Goal: Transaction & Acquisition: Purchase product/service

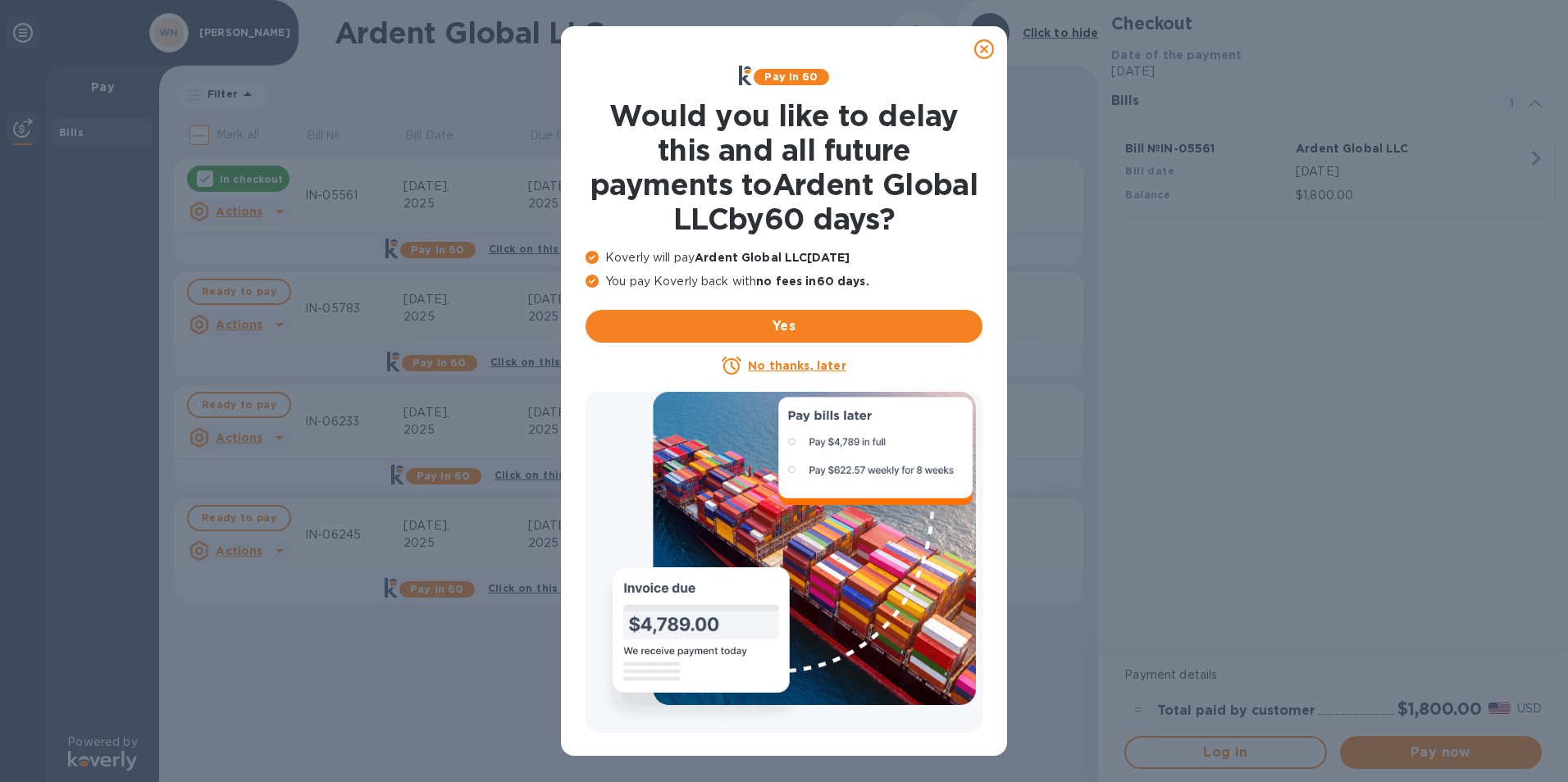
click at [978, 41] on icon at bounding box center [983, 49] width 20 height 20
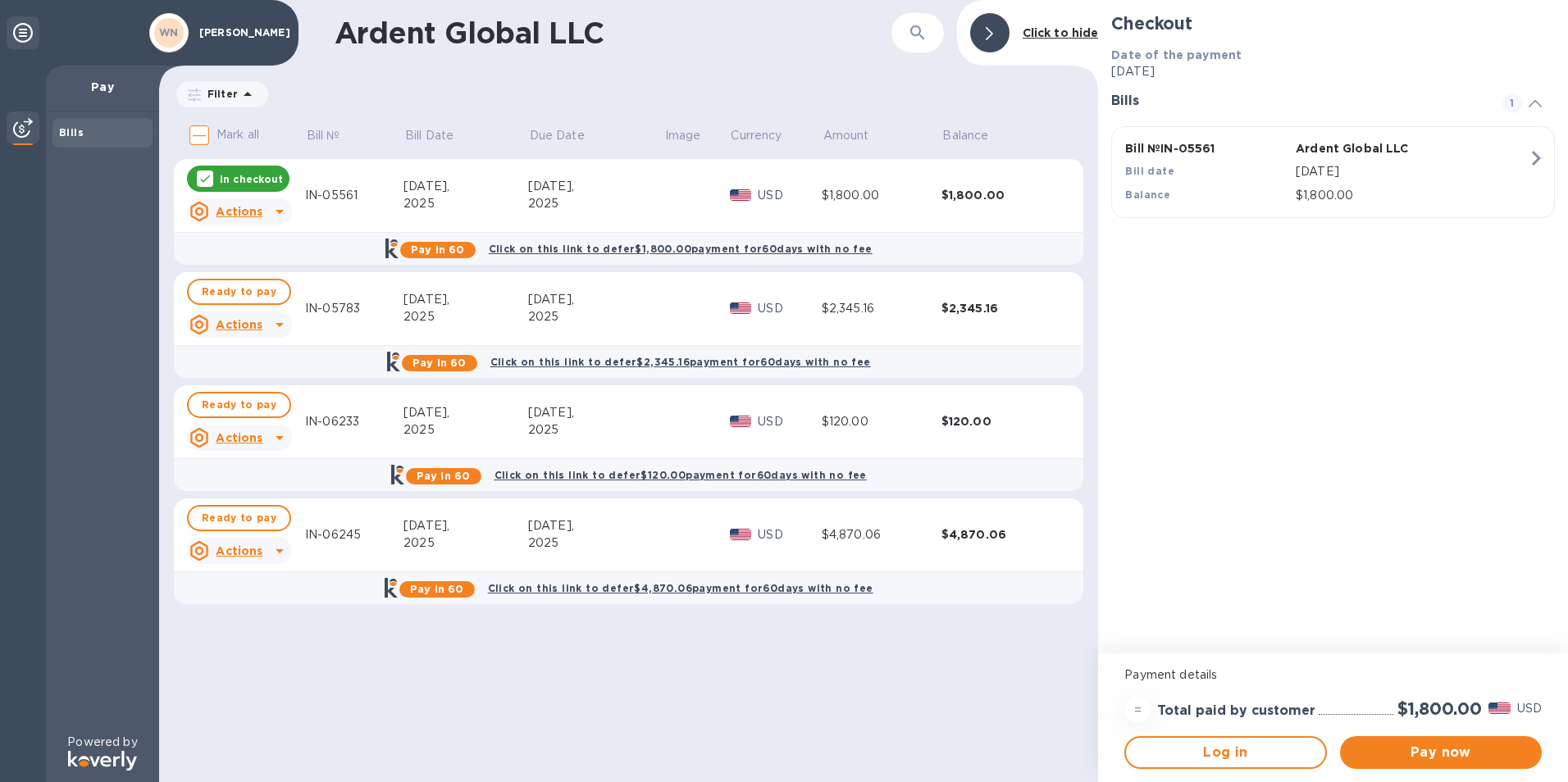
click at [205, 170] on div "In checkout" at bounding box center [238, 179] width 103 height 27
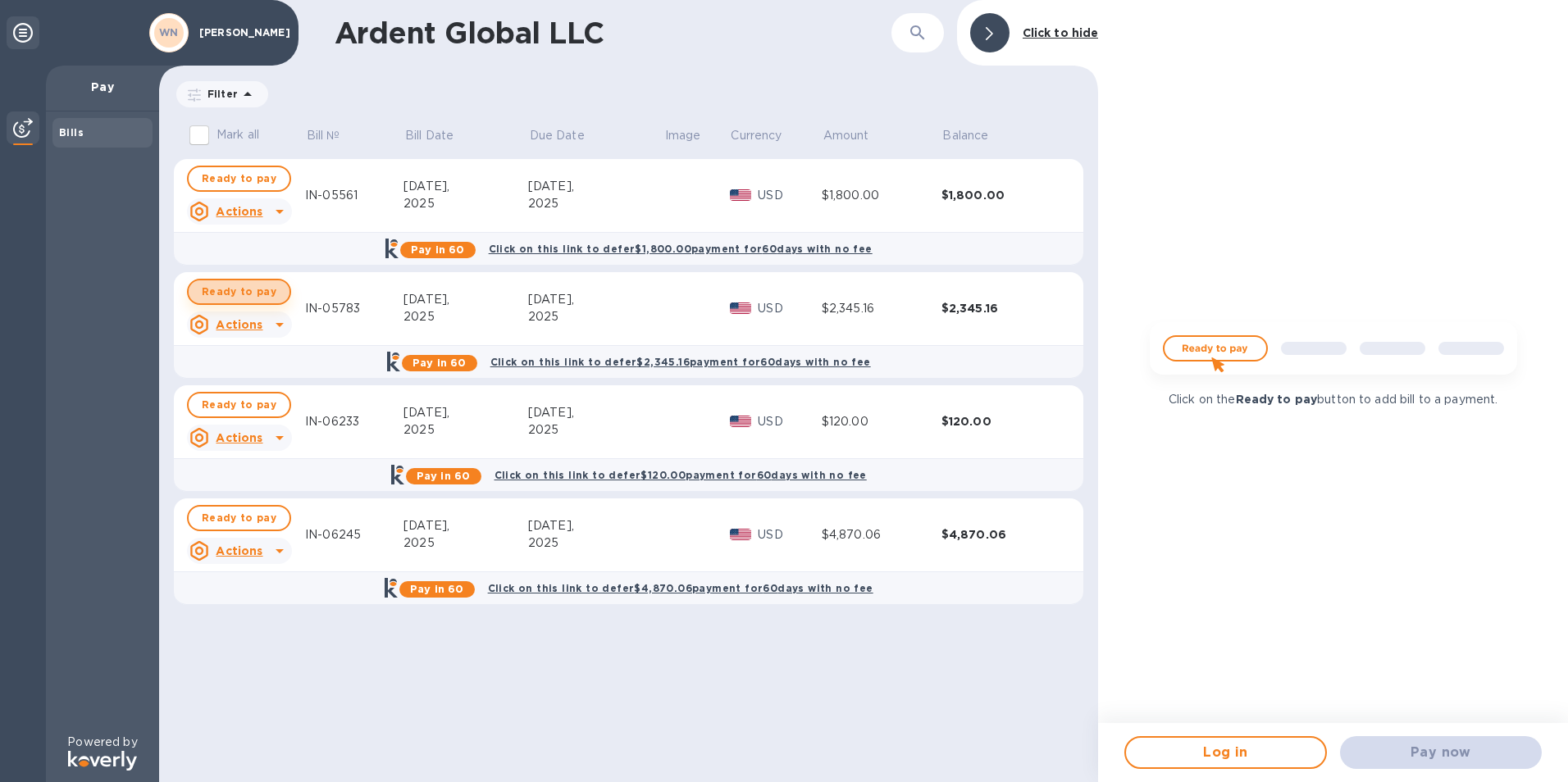
click at [258, 294] on span "Ready to pay" at bounding box center [239, 291] width 74 height 20
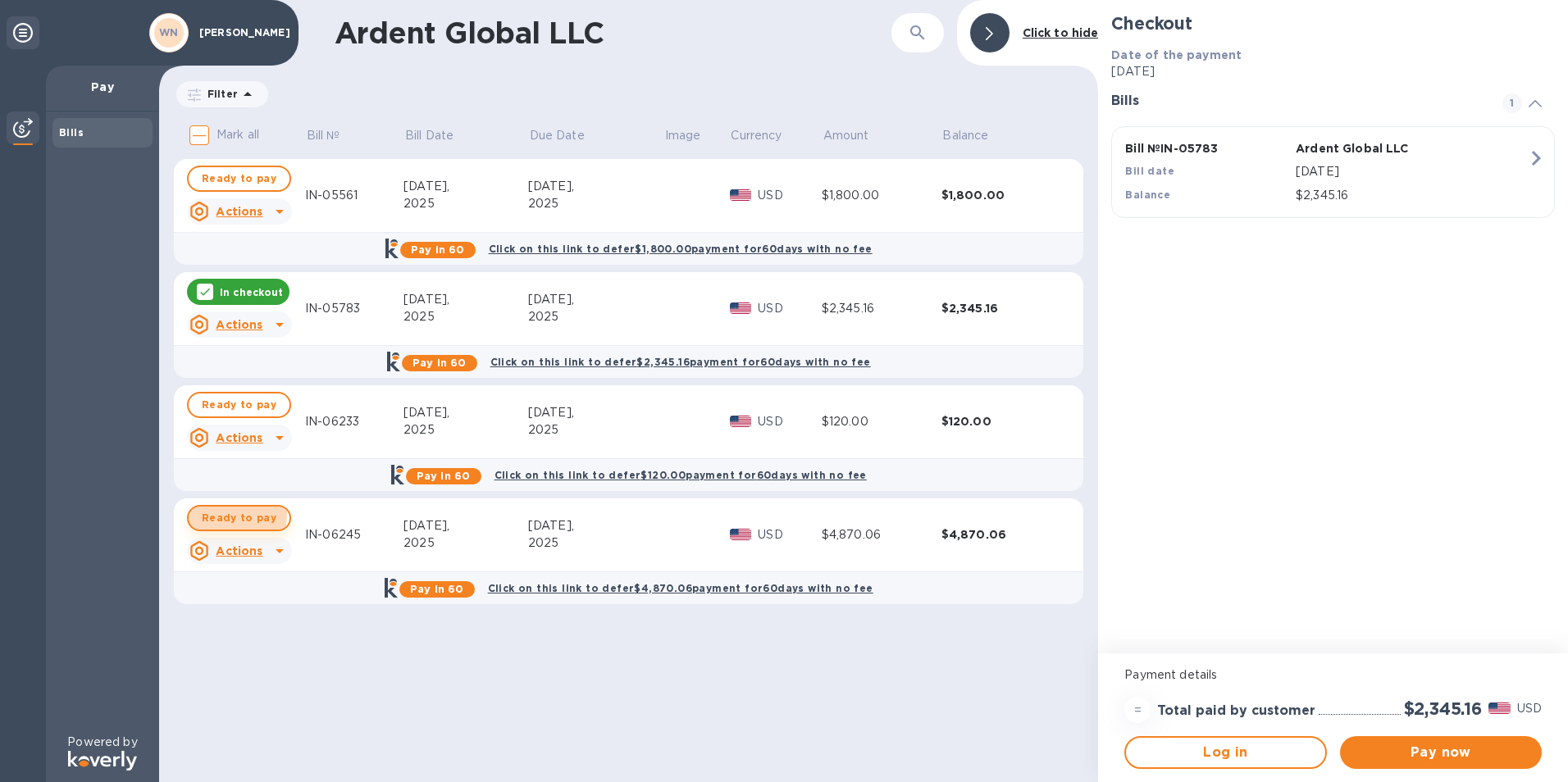
click at [209, 514] on span "Ready to pay" at bounding box center [239, 518] width 74 height 20
click at [1390, 744] on span "Pay now" at bounding box center [1440, 752] width 175 height 20
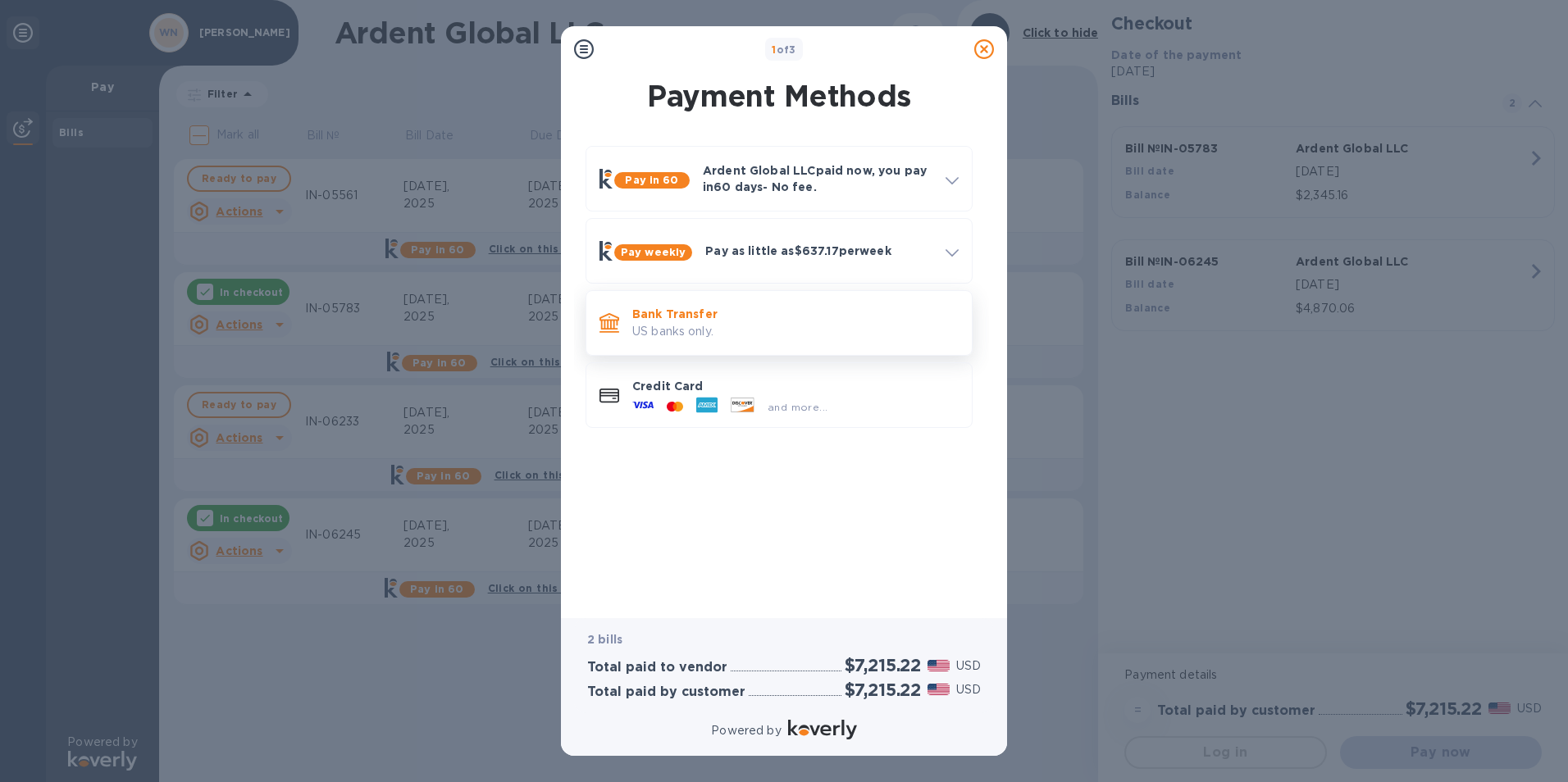
click at [724, 321] on p "Bank Transfer" at bounding box center [795, 313] width 327 height 16
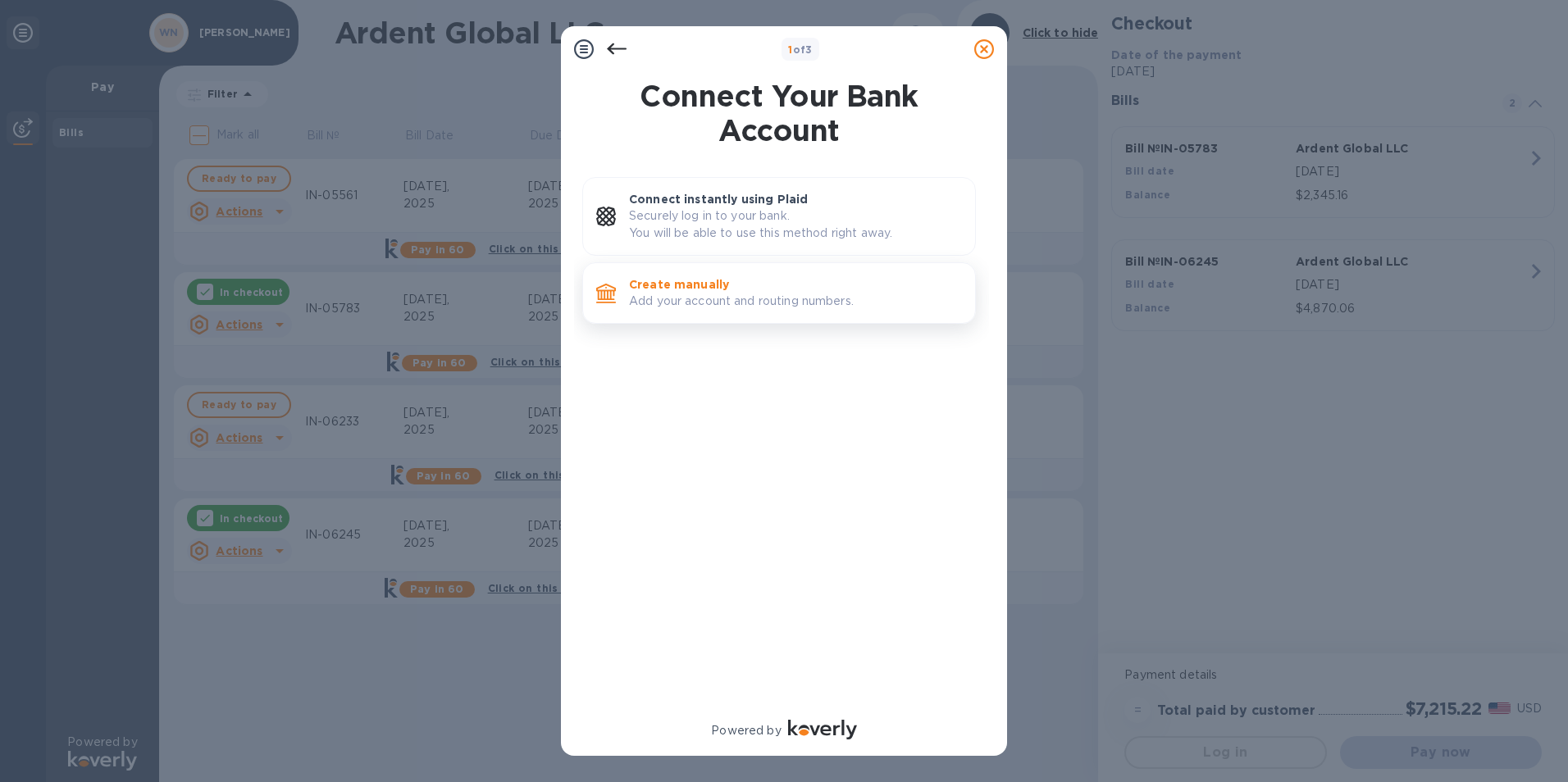
click at [640, 289] on p "Create manually" at bounding box center [794, 284] width 332 height 16
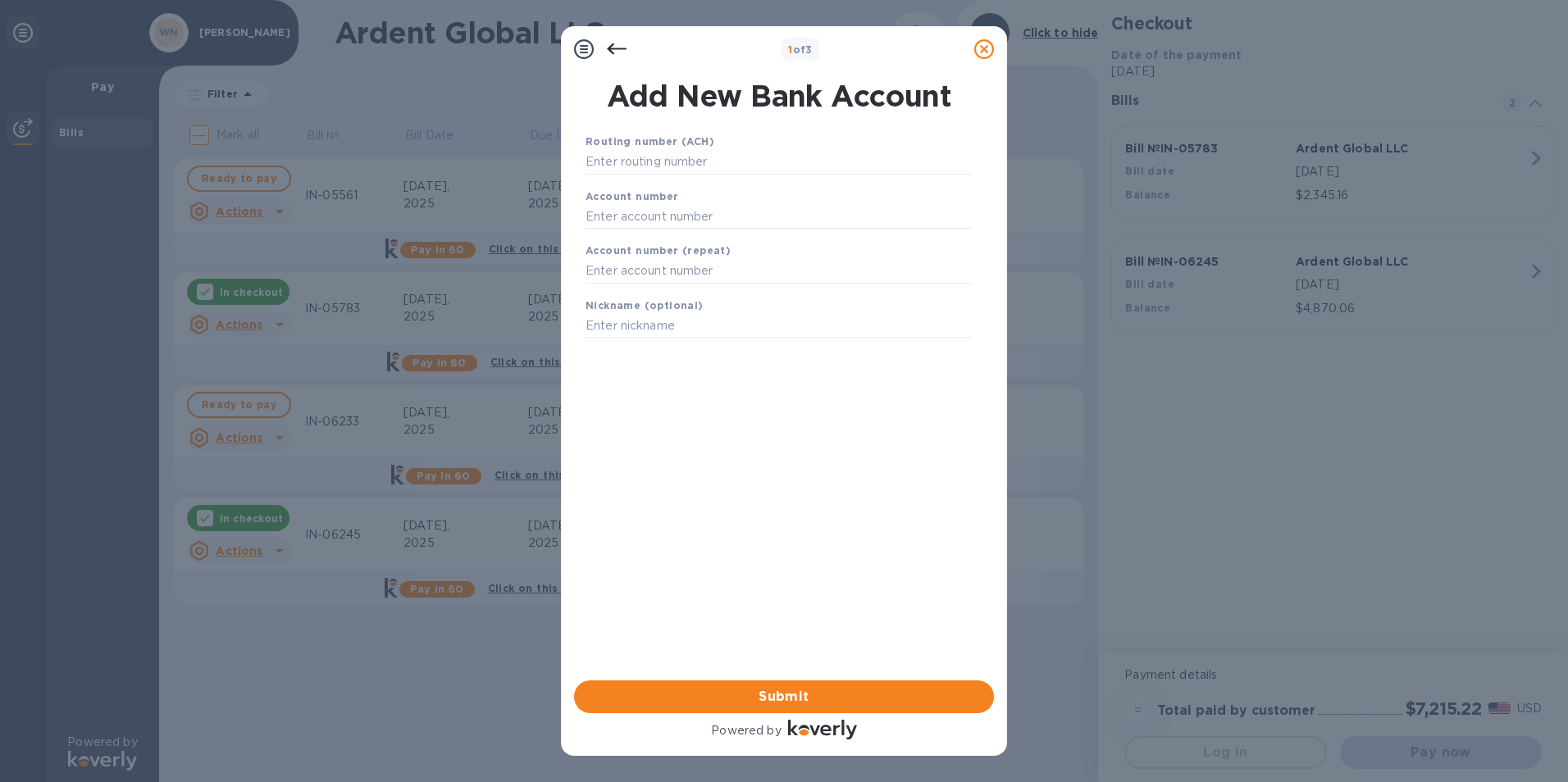
click at [613, 130] on div "Routing number (ACH)" at bounding box center [779, 154] width 400 height 55
click at [614, 151] on input "text" at bounding box center [778, 162] width 387 height 25
type input "101000019"
click at [633, 209] on div "Account number" at bounding box center [779, 230] width 400 height 55
click at [605, 231] on input "text" at bounding box center [778, 237] width 387 height 25
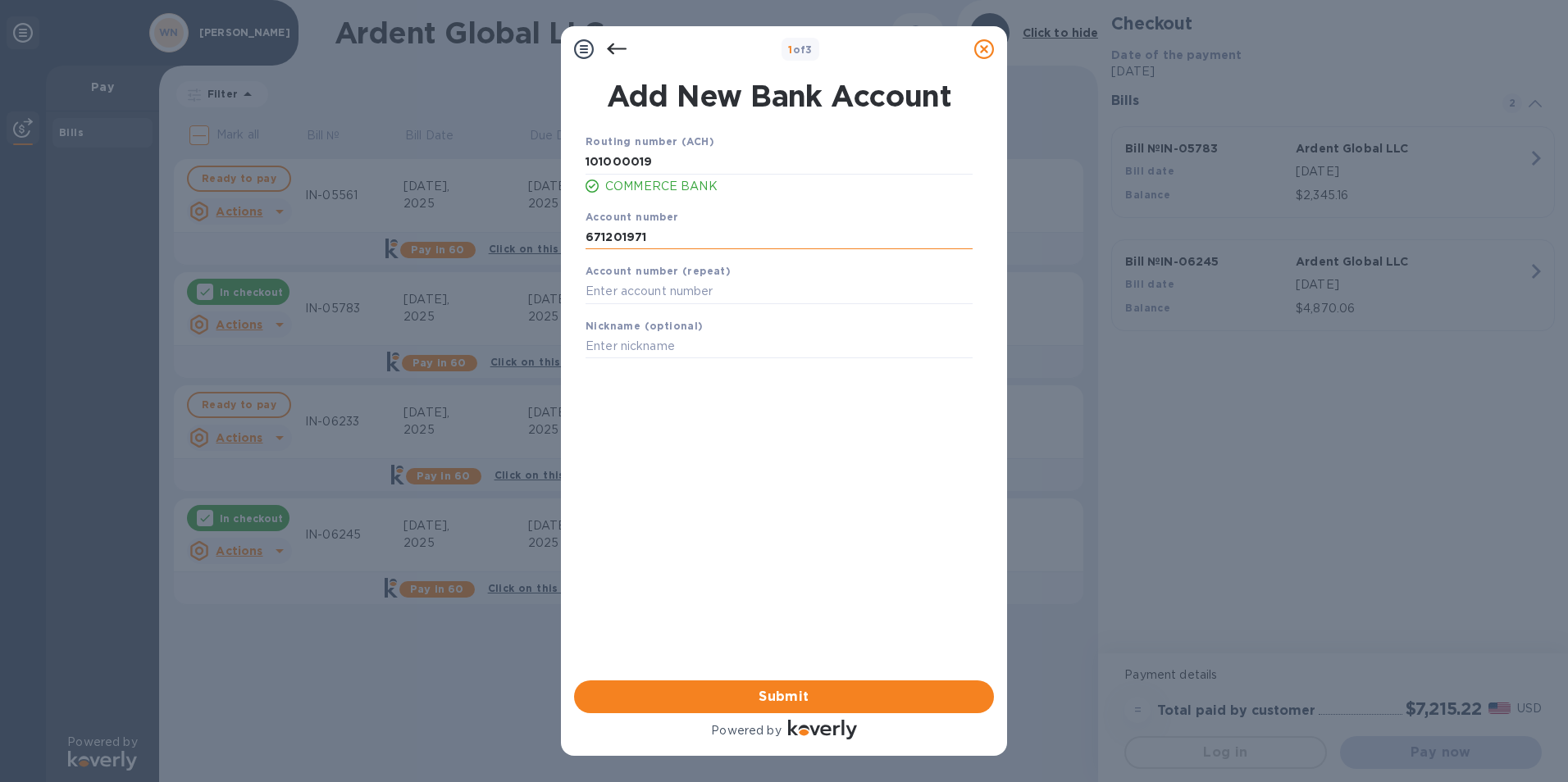
type input "671201971"
type input "[PERSON_NAME] Inc."
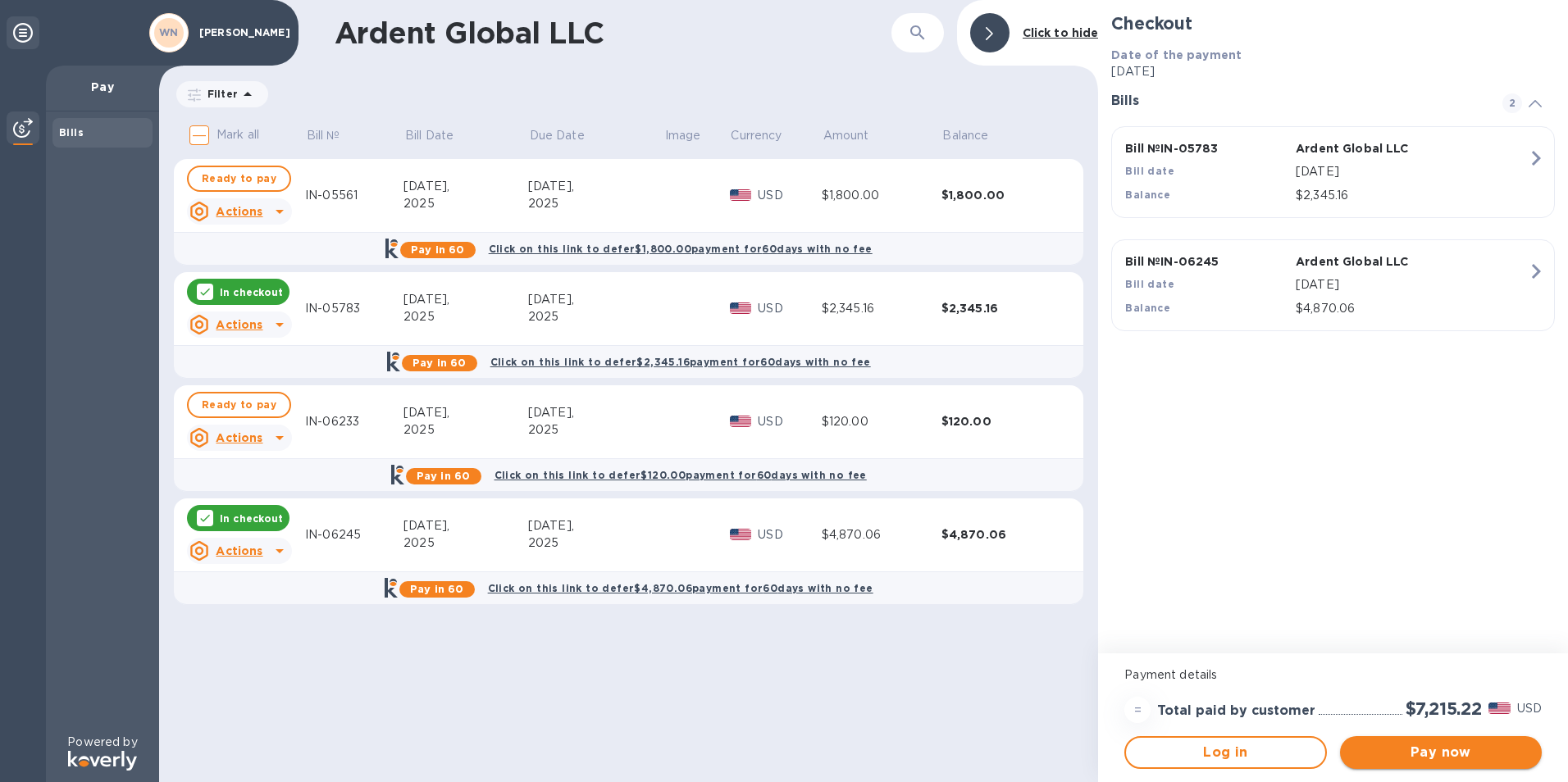
click at [1381, 752] on span "Pay now" at bounding box center [1440, 752] width 175 height 20
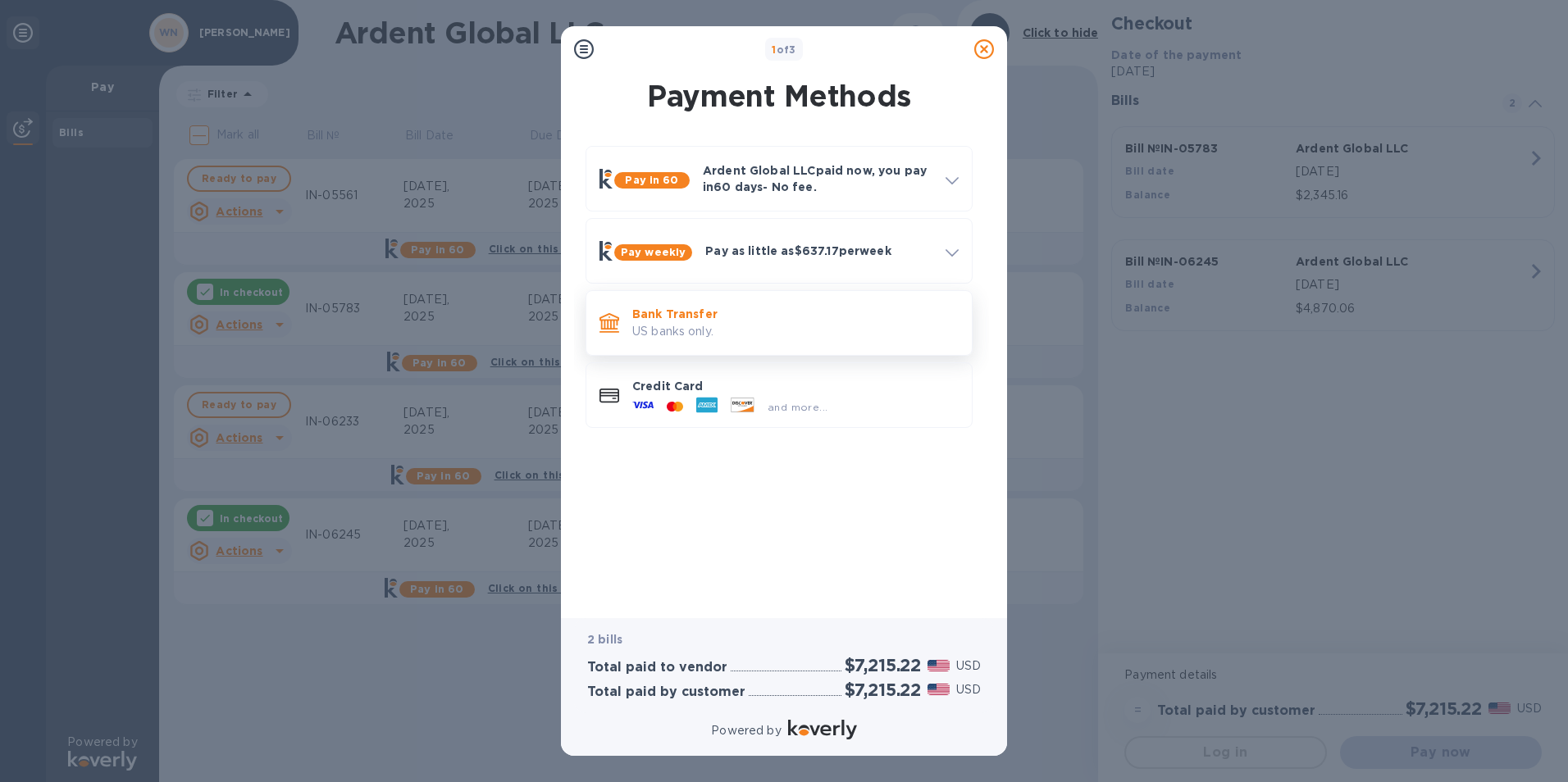
click at [690, 313] on p "Bank Transfer" at bounding box center [795, 313] width 327 height 16
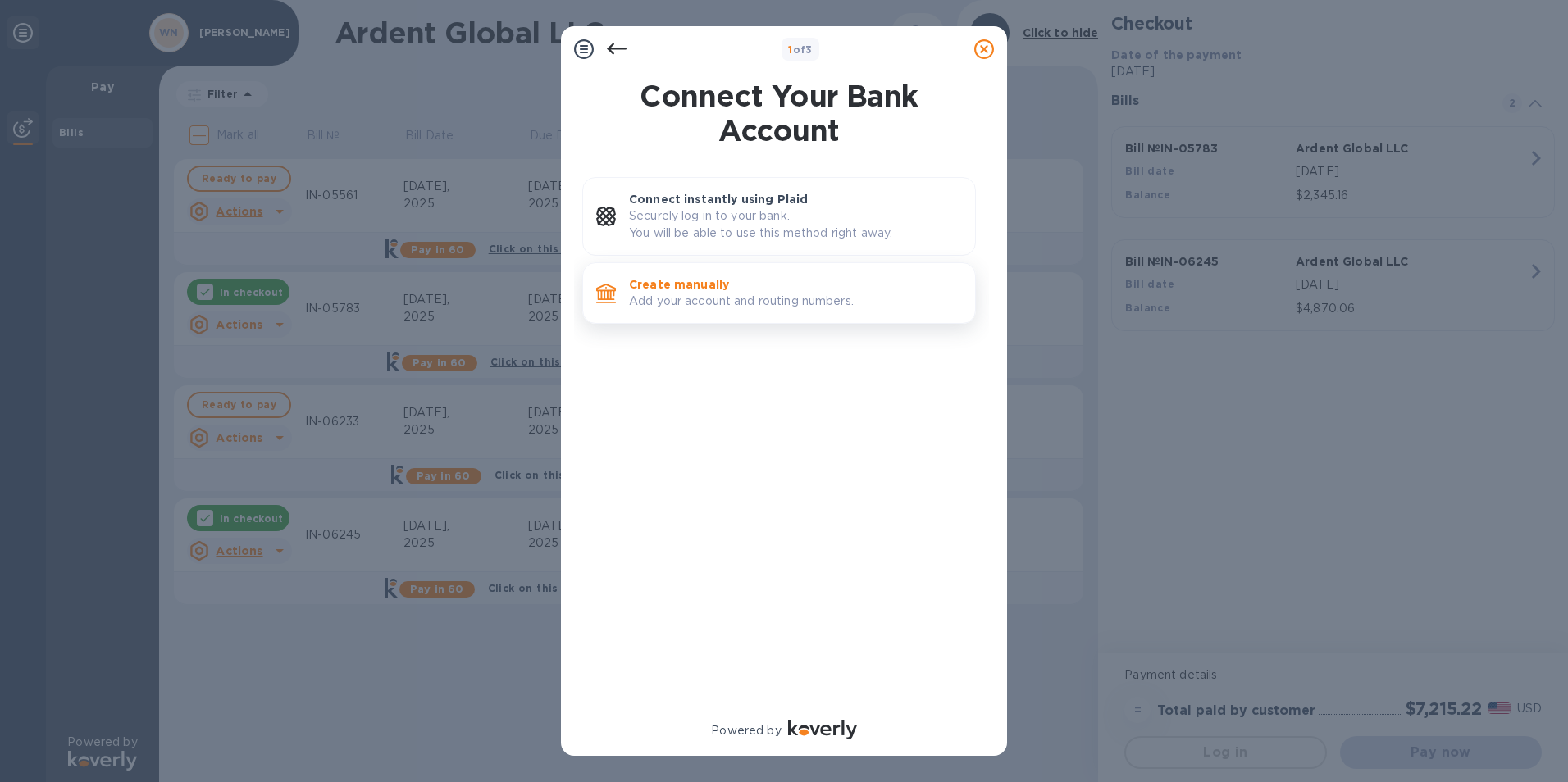
click at [668, 293] on p "Add your account and routing numbers." at bounding box center [794, 301] width 332 height 17
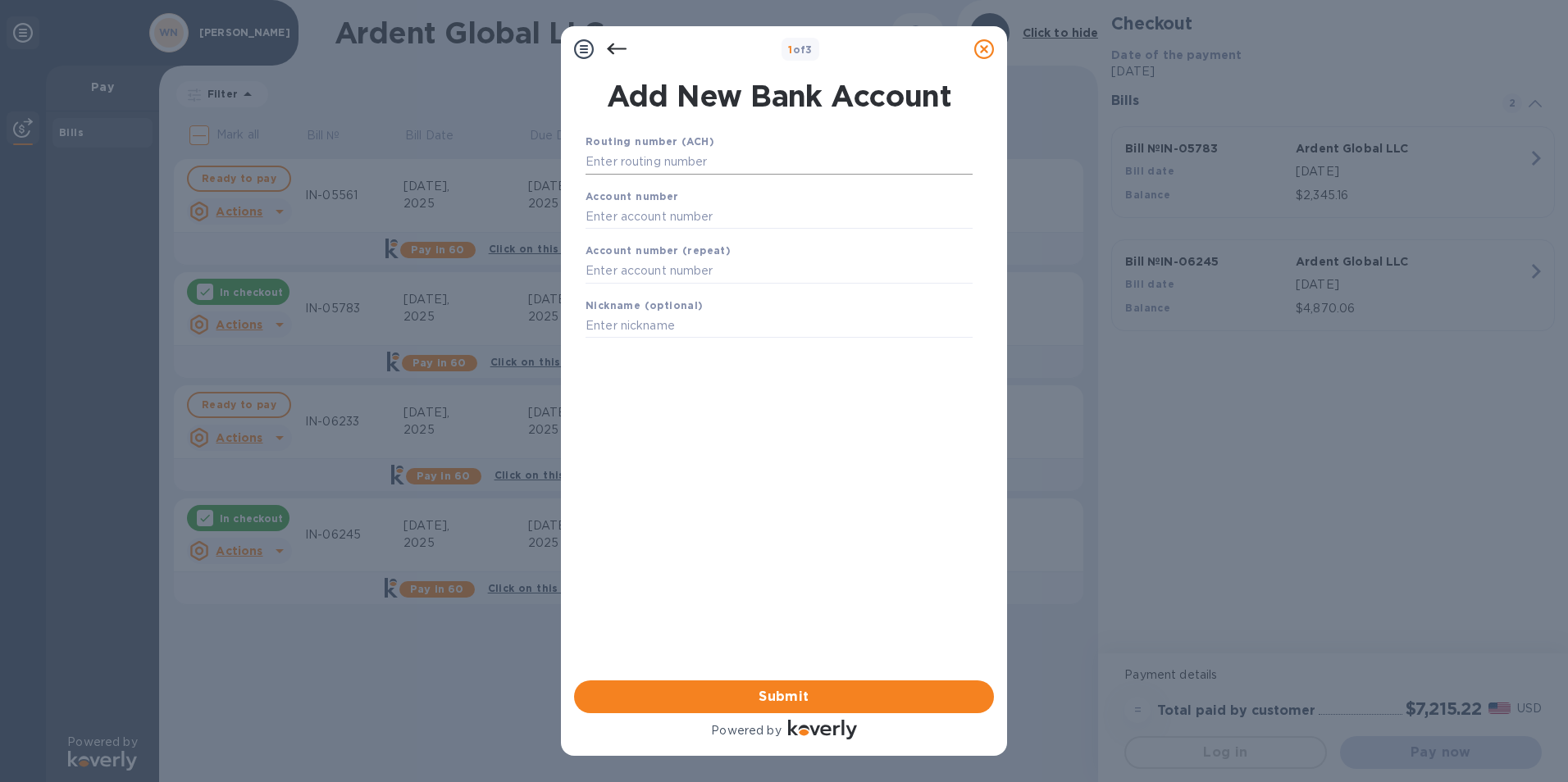
click at [599, 158] on input "text" at bounding box center [778, 162] width 387 height 25
type input "101000019"
type input "671201971"
type input "[PERSON_NAME] Inc."
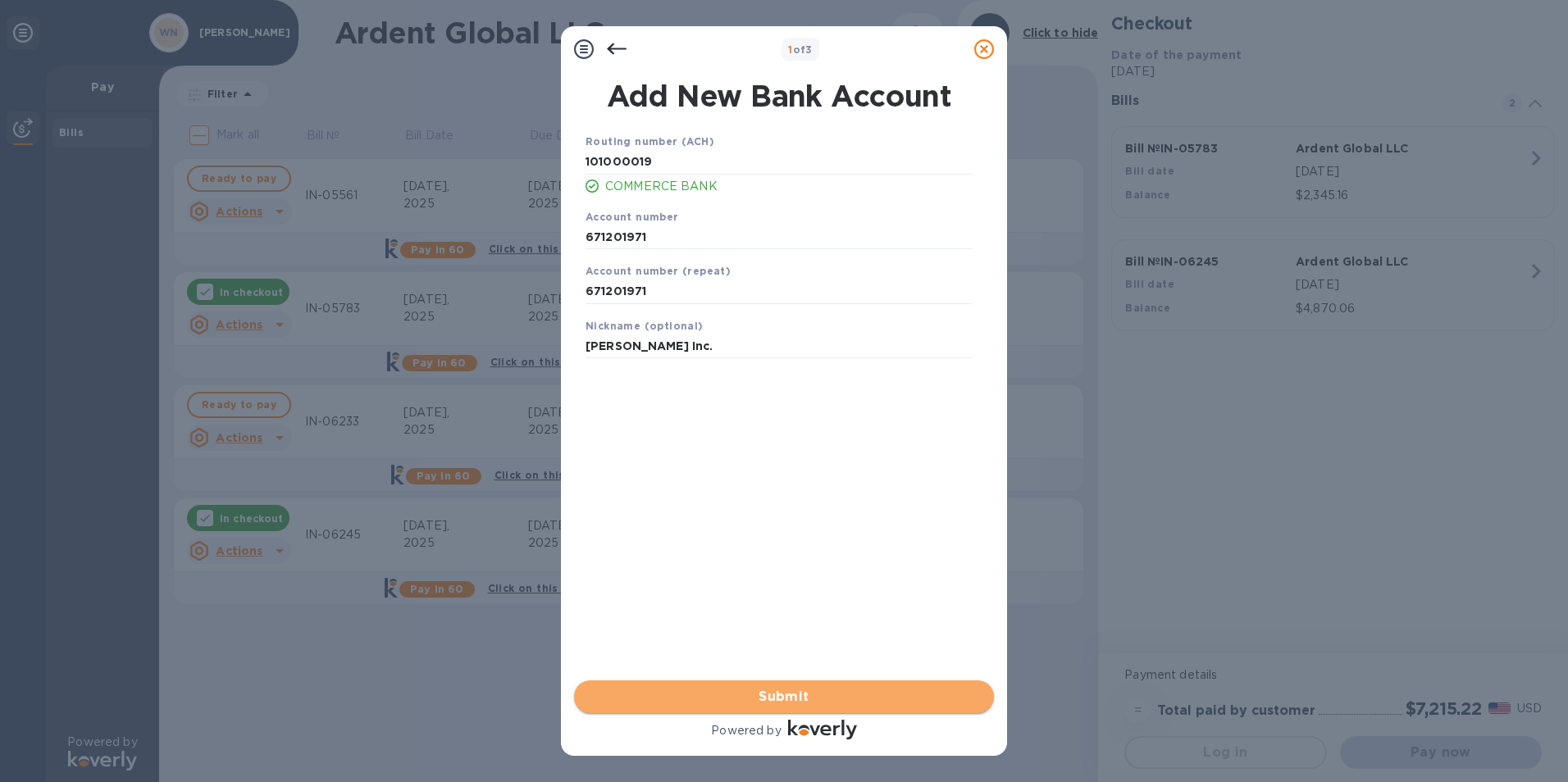
click at [746, 703] on span "Submit" at bounding box center [783, 696] width 393 height 20
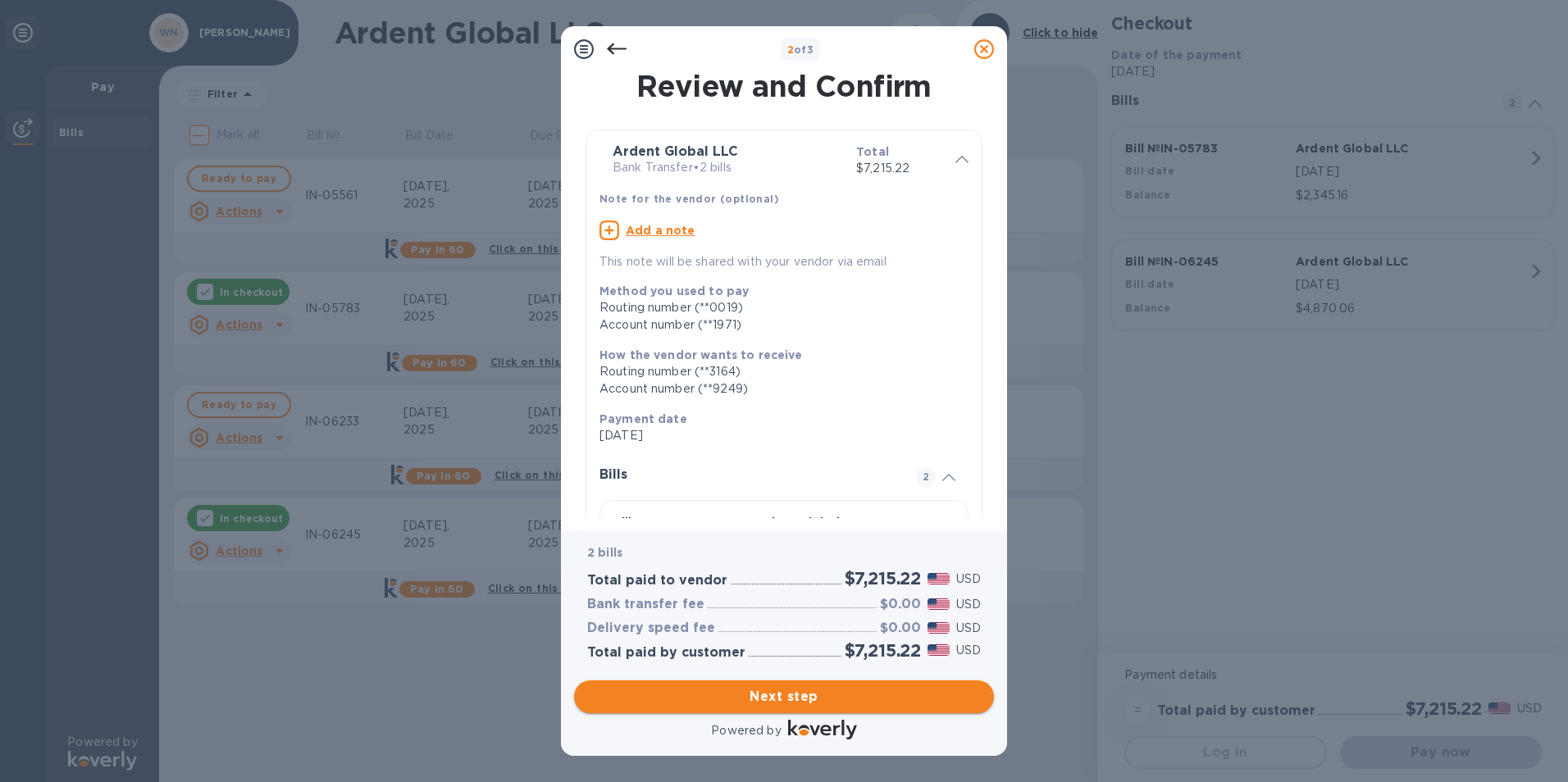
click at [742, 703] on span "Next step" at bounding box center [783, 696] width 393 height 20
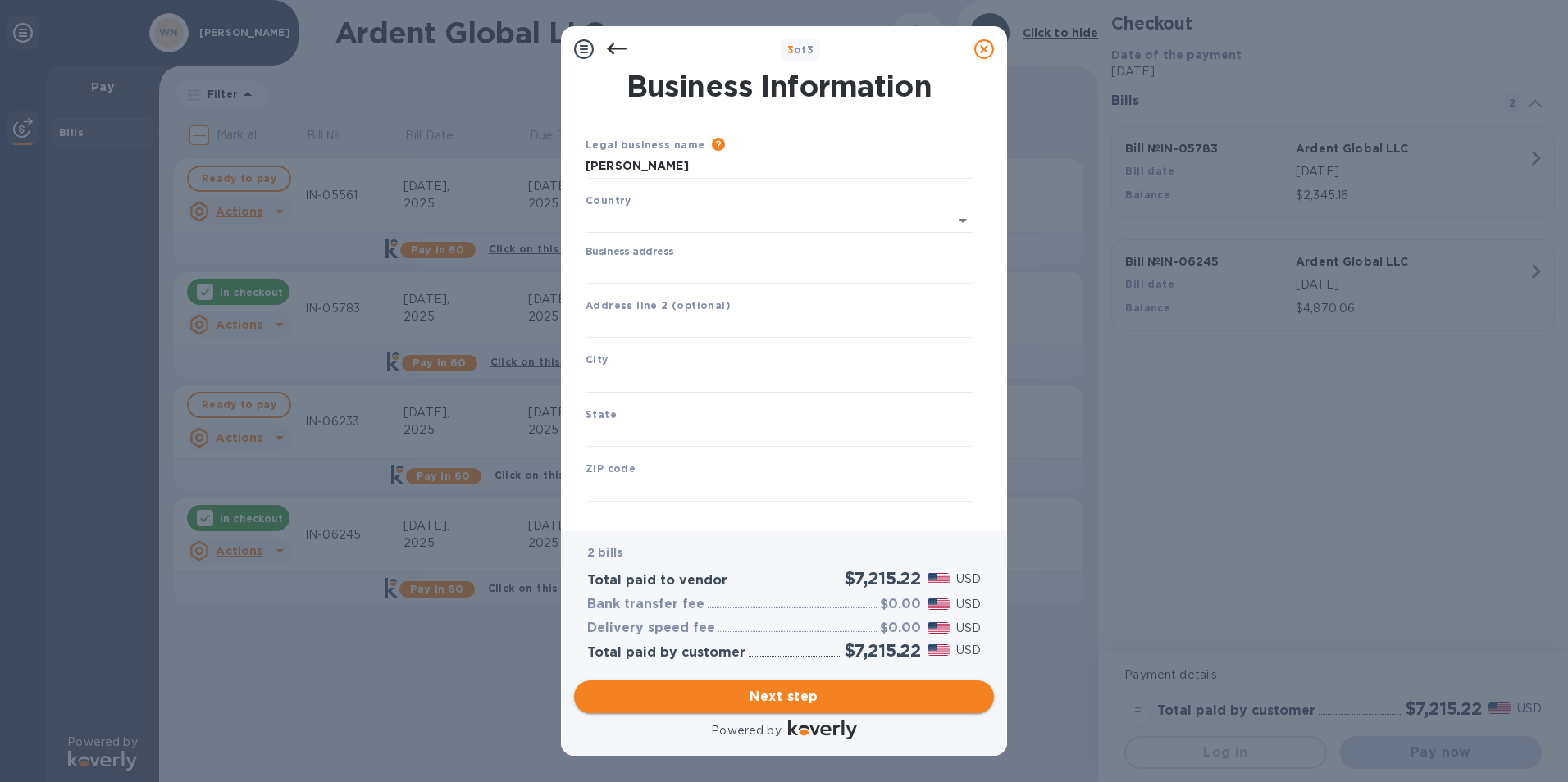
type input "[GEOGRAPHIC_DATA]"
click at [644, 271] on input "Business address" at bounding box center [778, 269] width 387 height 25
type input "[STREET_ADDRESS]"
type input "Wichita"
type input "ks"
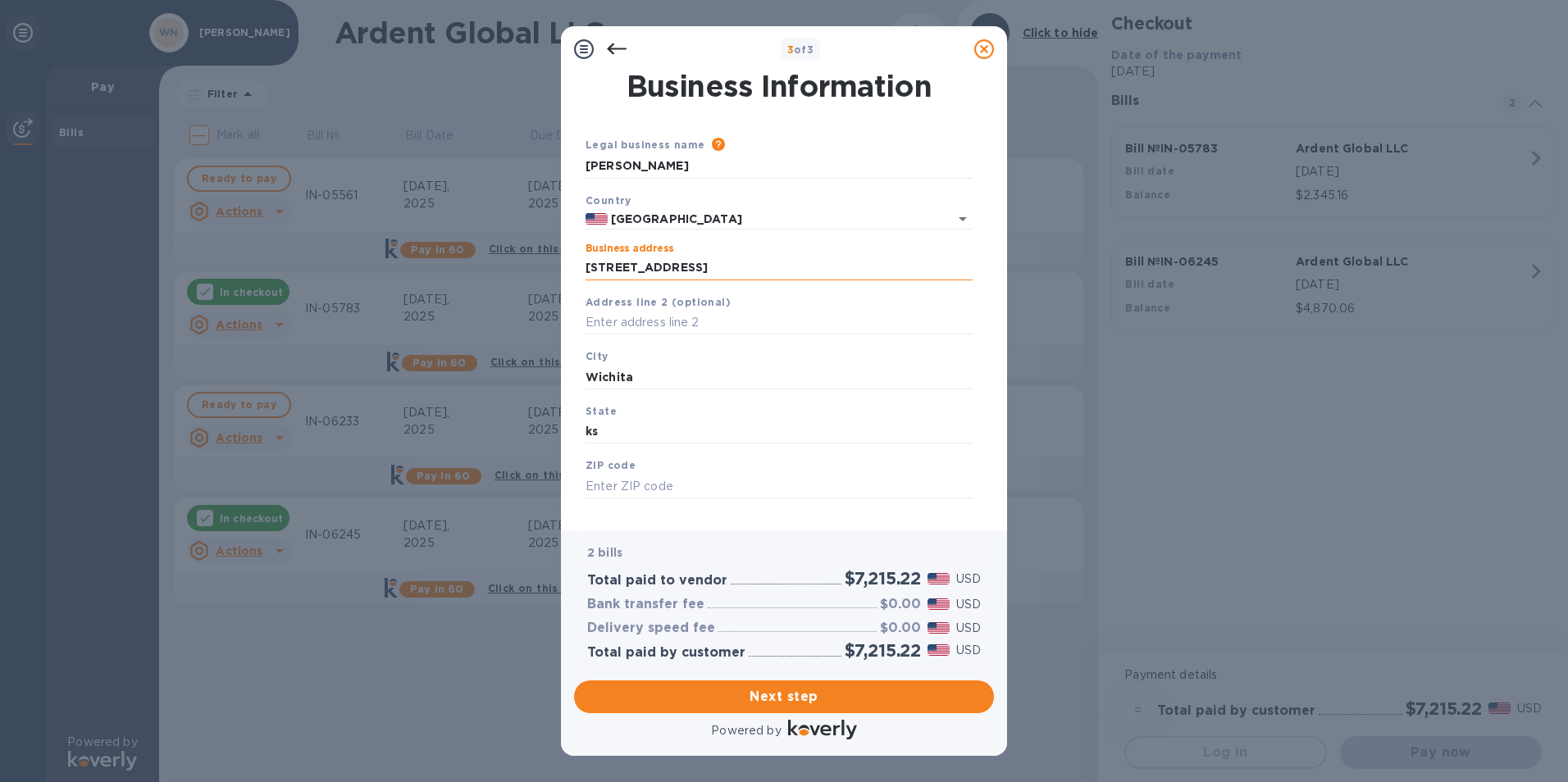
type input "67214"
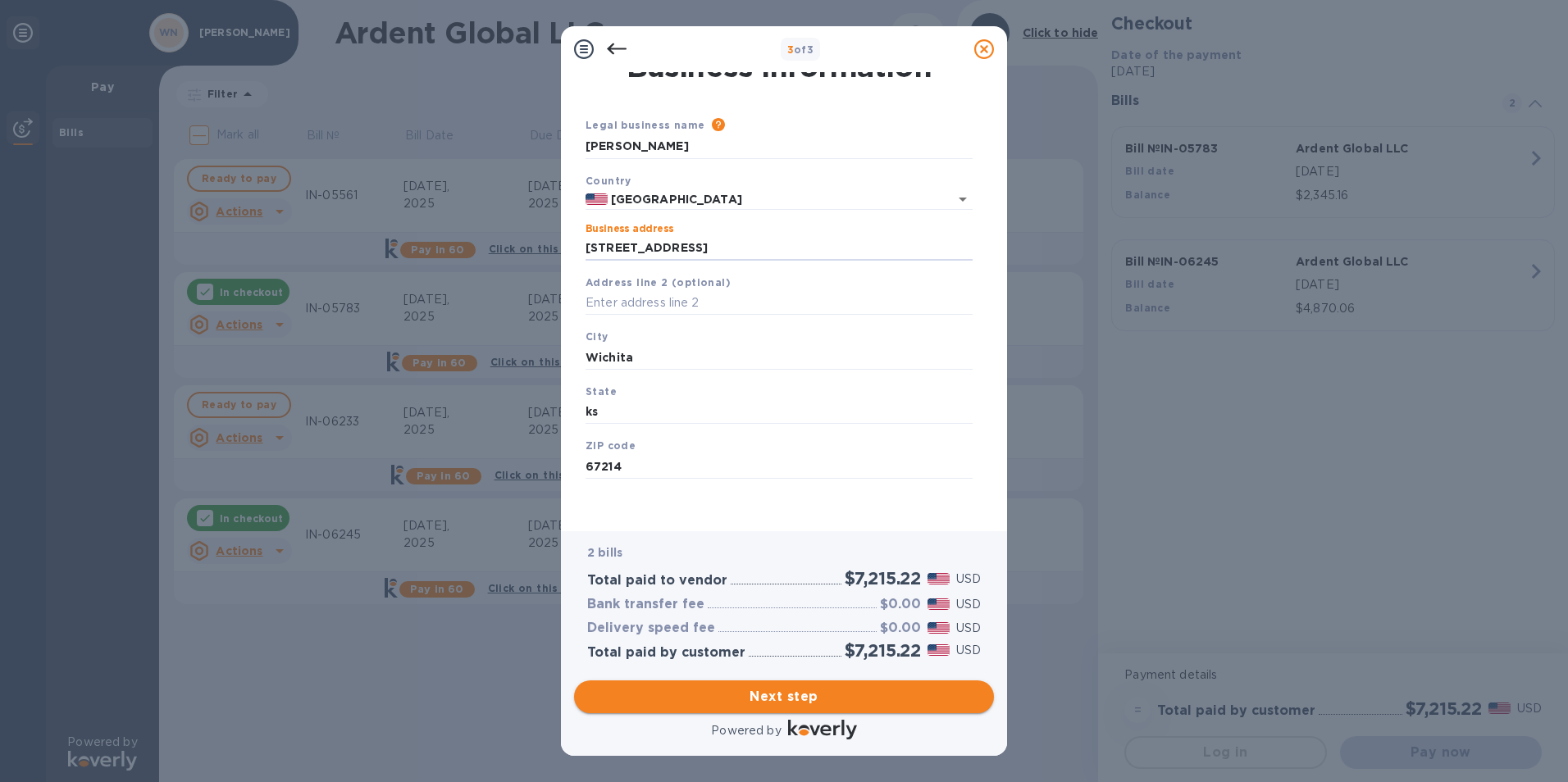
click at [771, 694] on span "Next step" at bounding box center [783, 696] width 393 height 20
click at [679, 353] on input "Wichita" at bounding box center [778, 357] width 387 height 25
drag, startPoint x: 679, startPoint y: 353, endPoint x: 662, endPoint y: 350, distance: 17.3
click at [662, 350] on input "Wichita" at bounding box center [778, 357] width 387 height 25
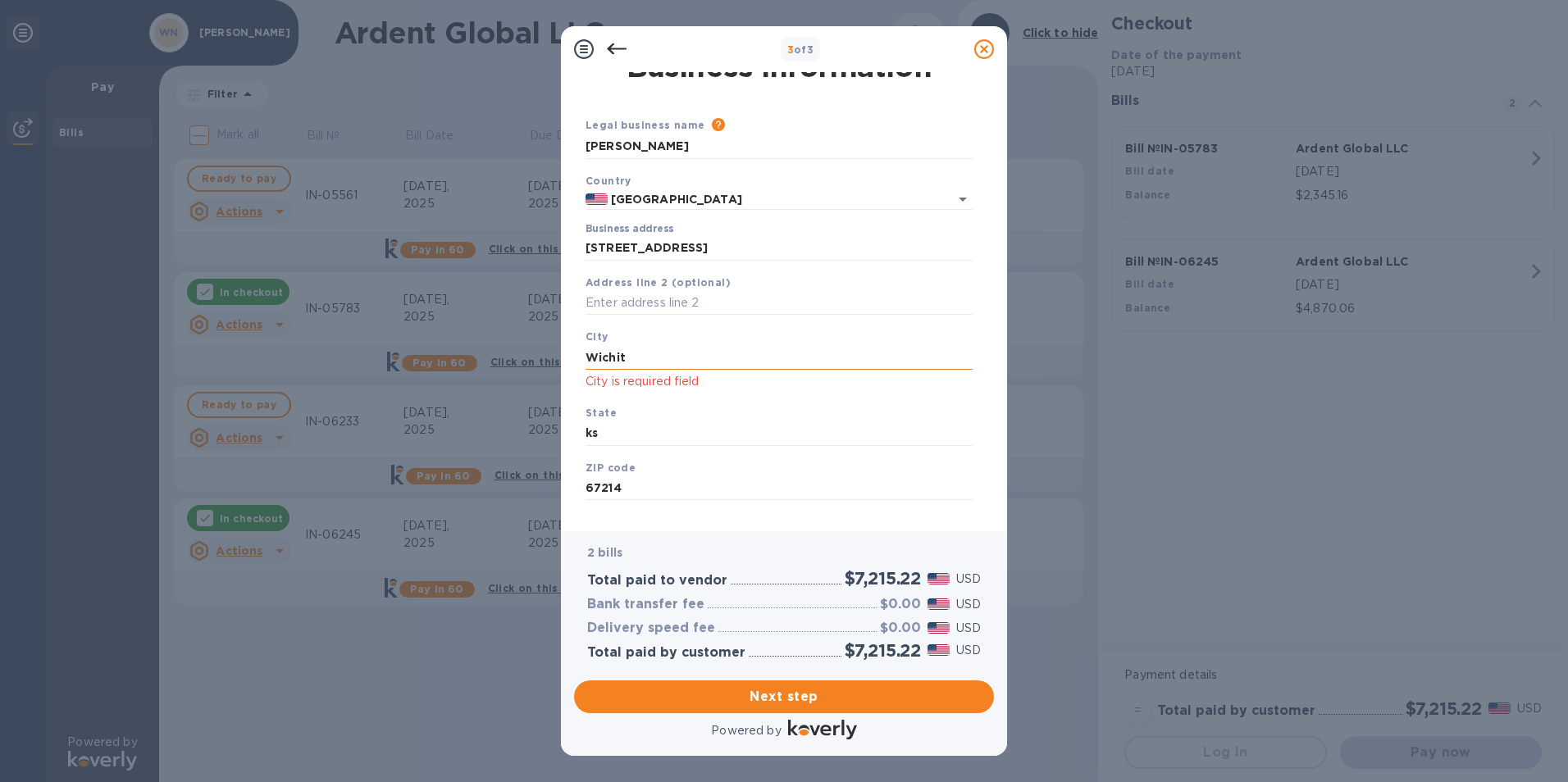
type input "Wichita"
type input "KS"
type input "67214"
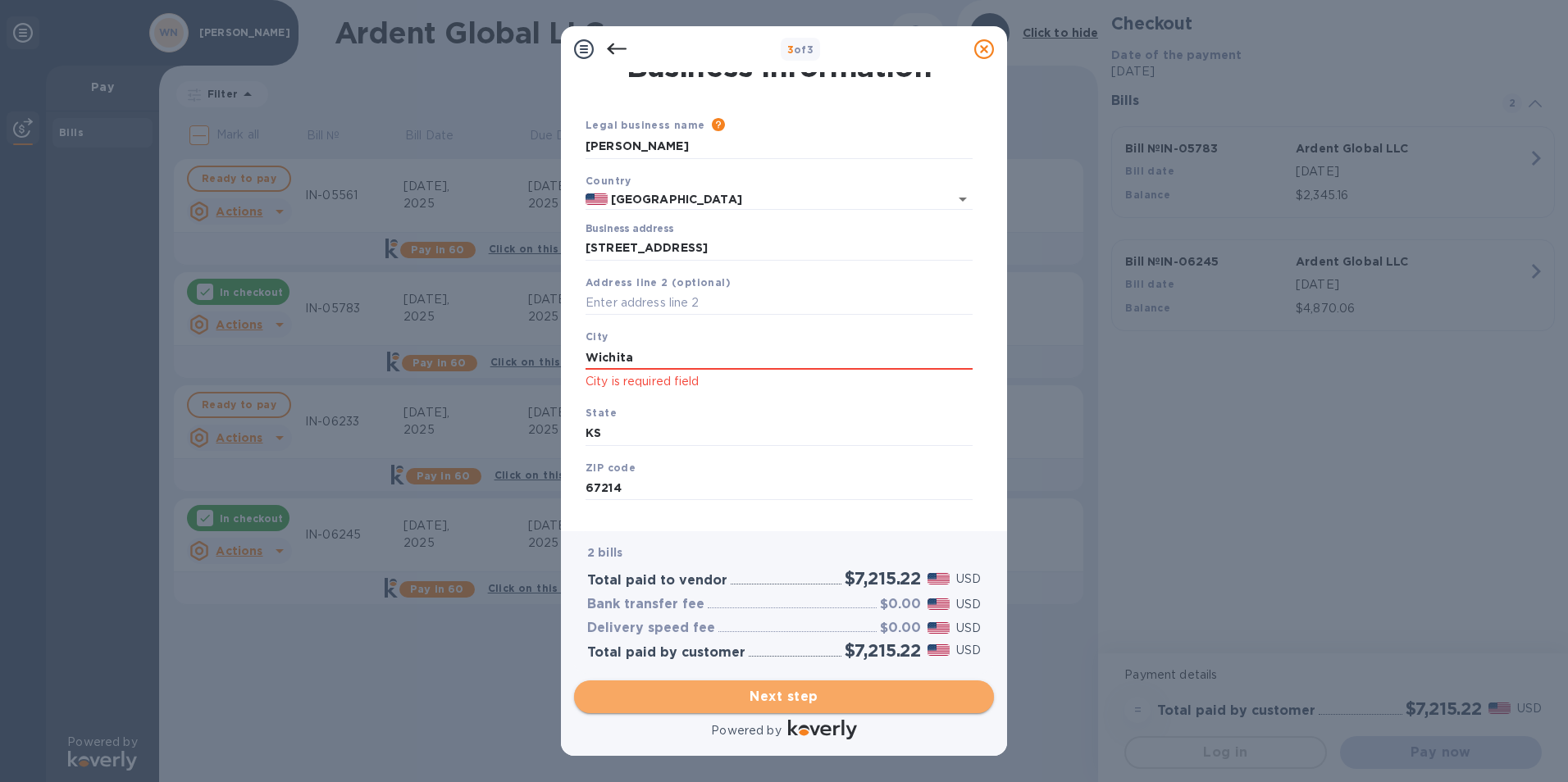
click at [792, 695] on span "Next step" at bounding box center [783, 696] width 393 height 20
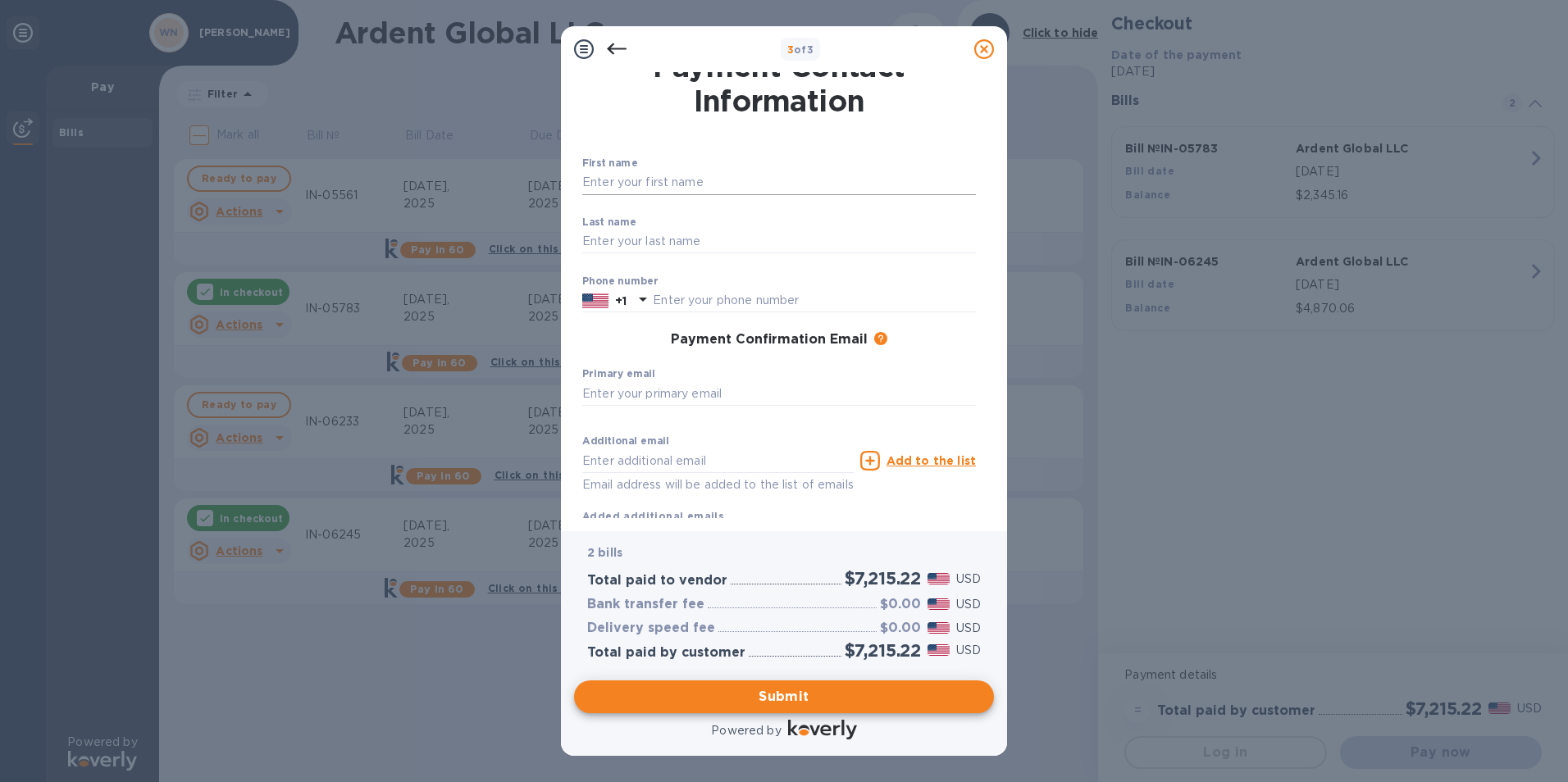
click at [662, 186] on input "text" at bounding box center [778, 183] width 393 height 25
type input "[PERSON_NAME]"
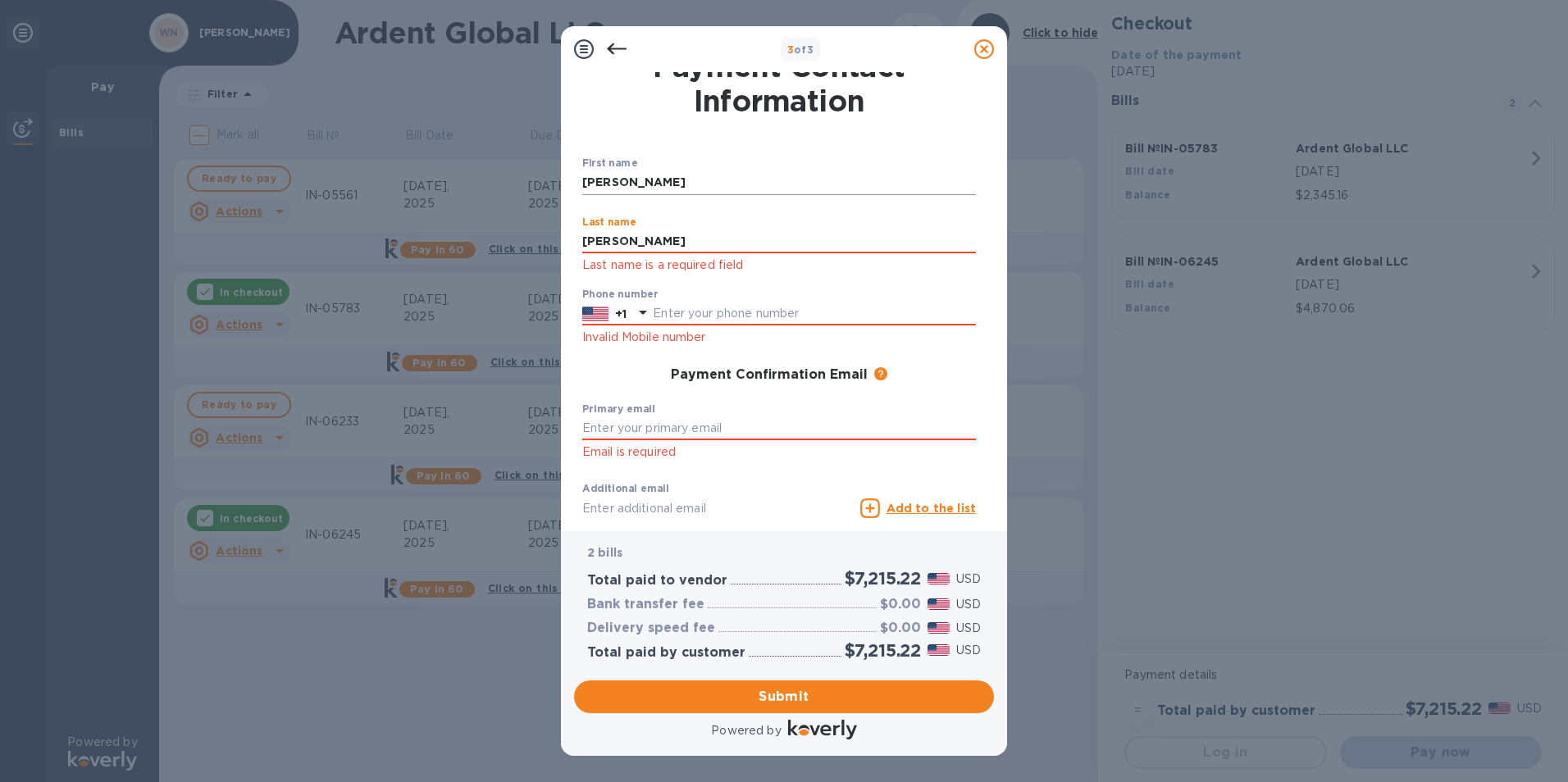
type input "[PERSON_NAME]"
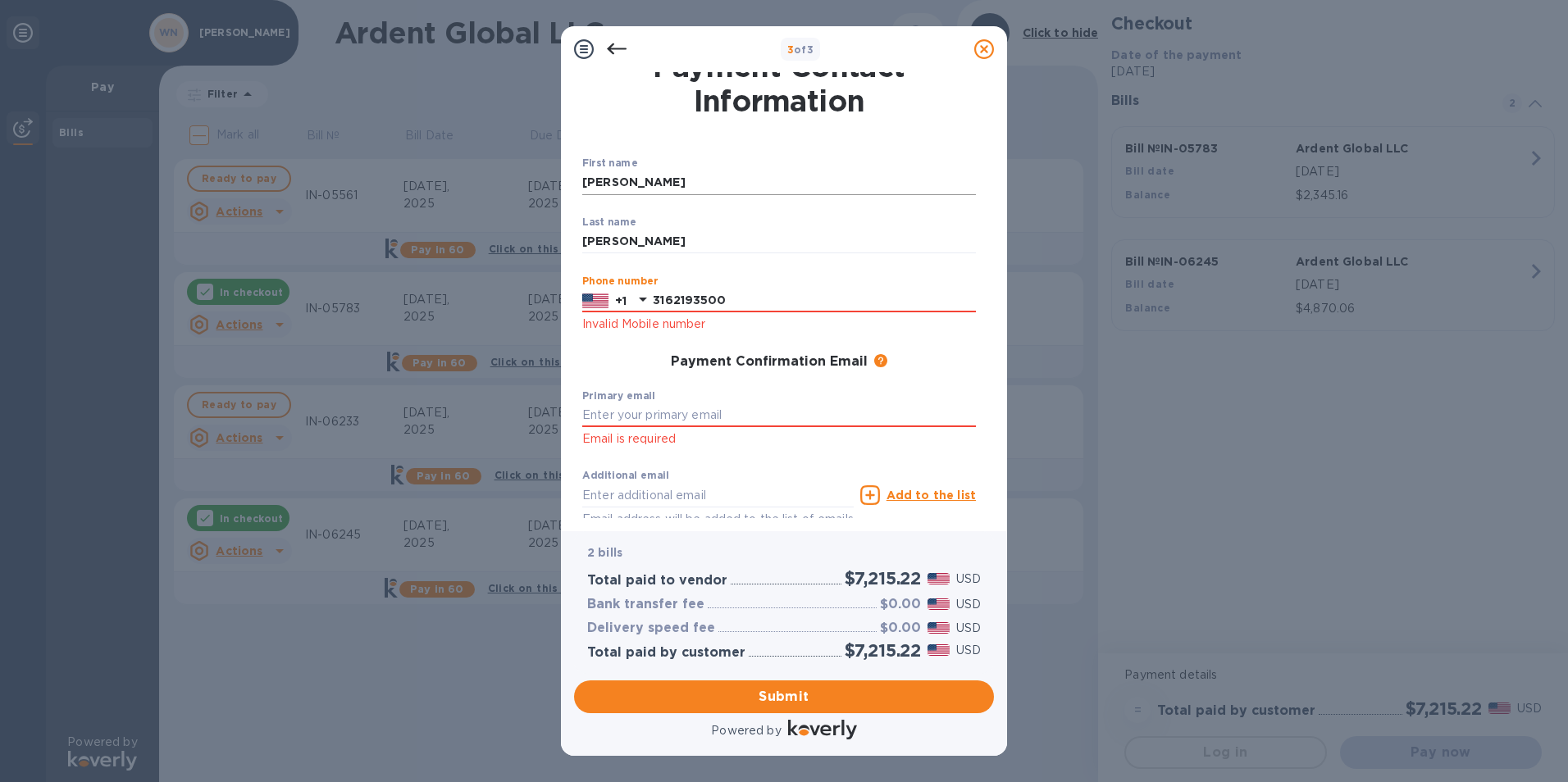
type input "3162193500"
type input "[EMAIL_ADDRESS][DOMAIN_NAME]"
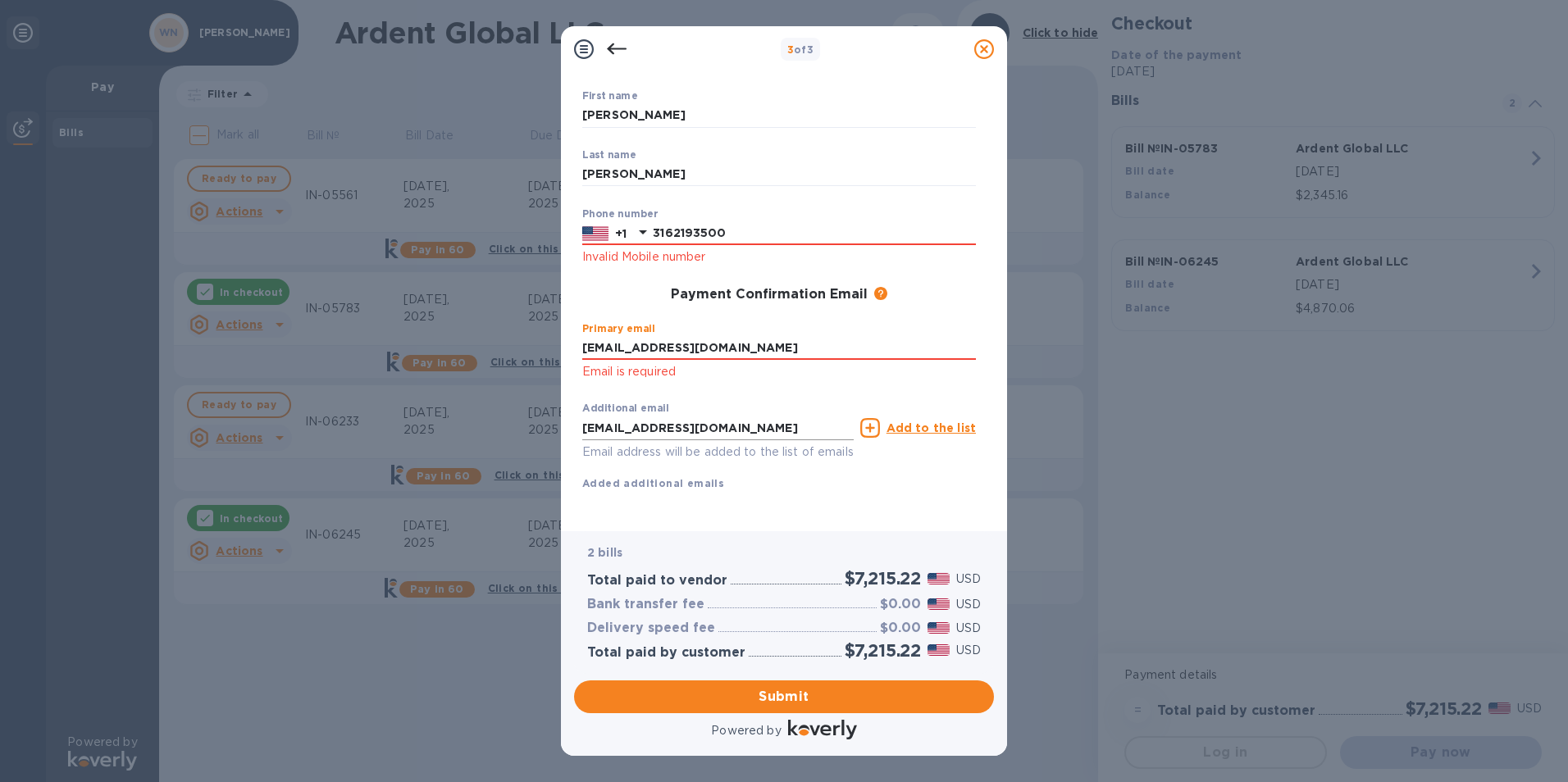
scroll to position [71, 0]
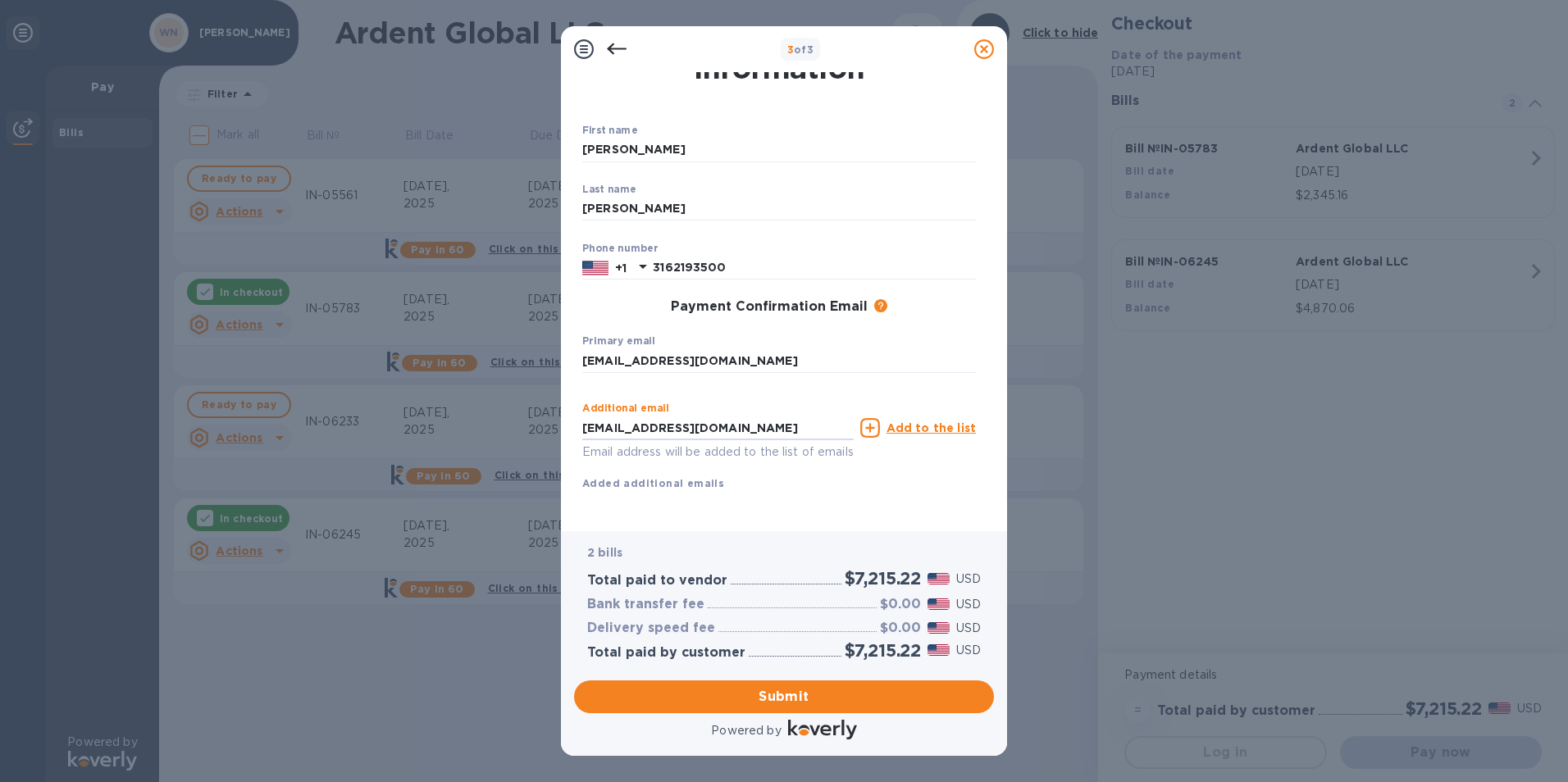
drag, startPoint x: 836, startPoint y: 405, endPoint x: 0, endPoint y: 227, distance: 854.7
click at [0, 227] on html "3 of 3 Payment Contact Information First name [PERSON_NAME] ​ Last name [PERSON…" at bounding box center [784, 391] width 1568 height 782
type input "A"
type input "[EMAIL_ADDRESS][DOMAIN_NAME]"
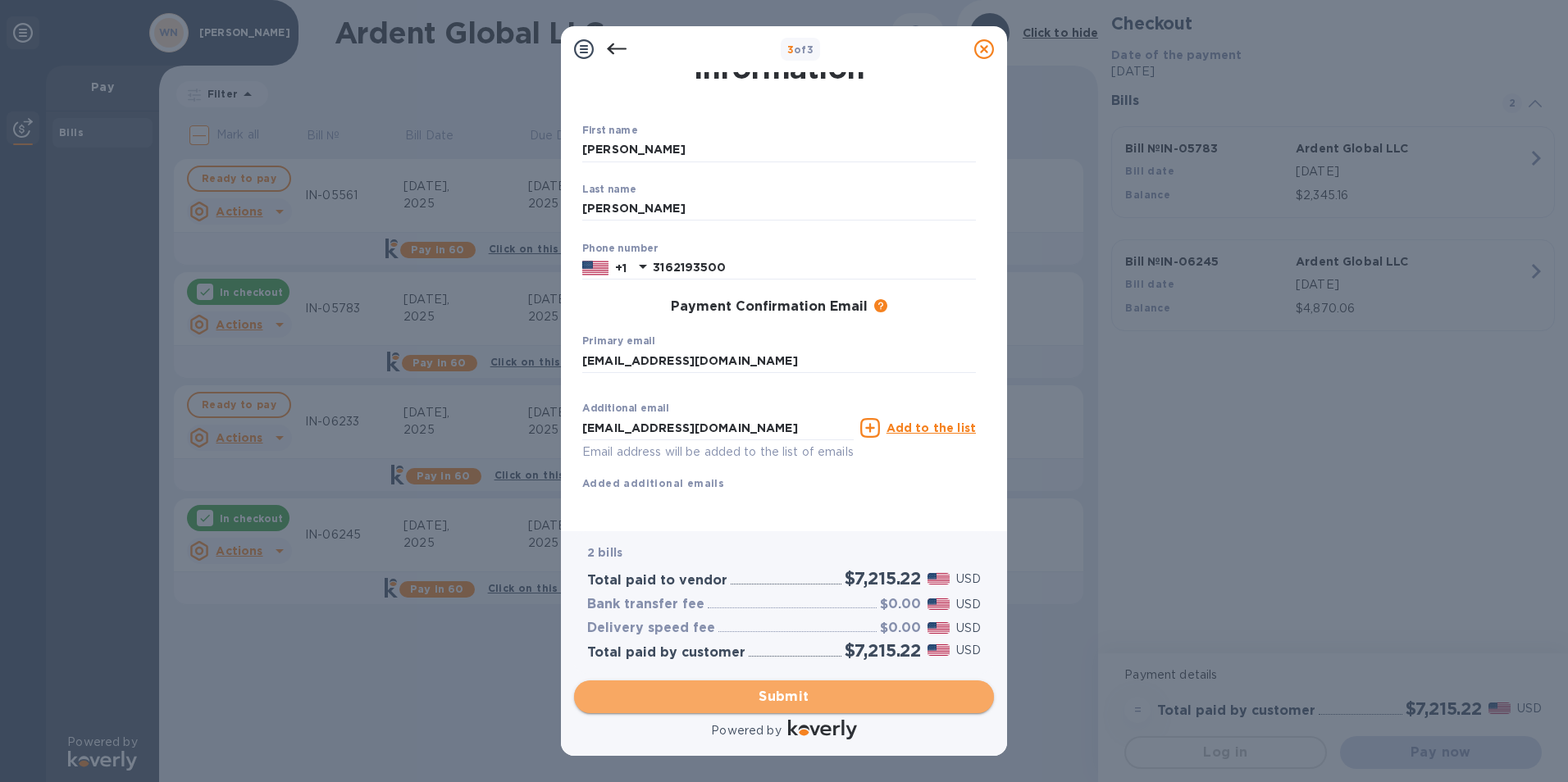
click at [694, 695] on span "Submit" at bounding box center [783, 696] width 393 height 20
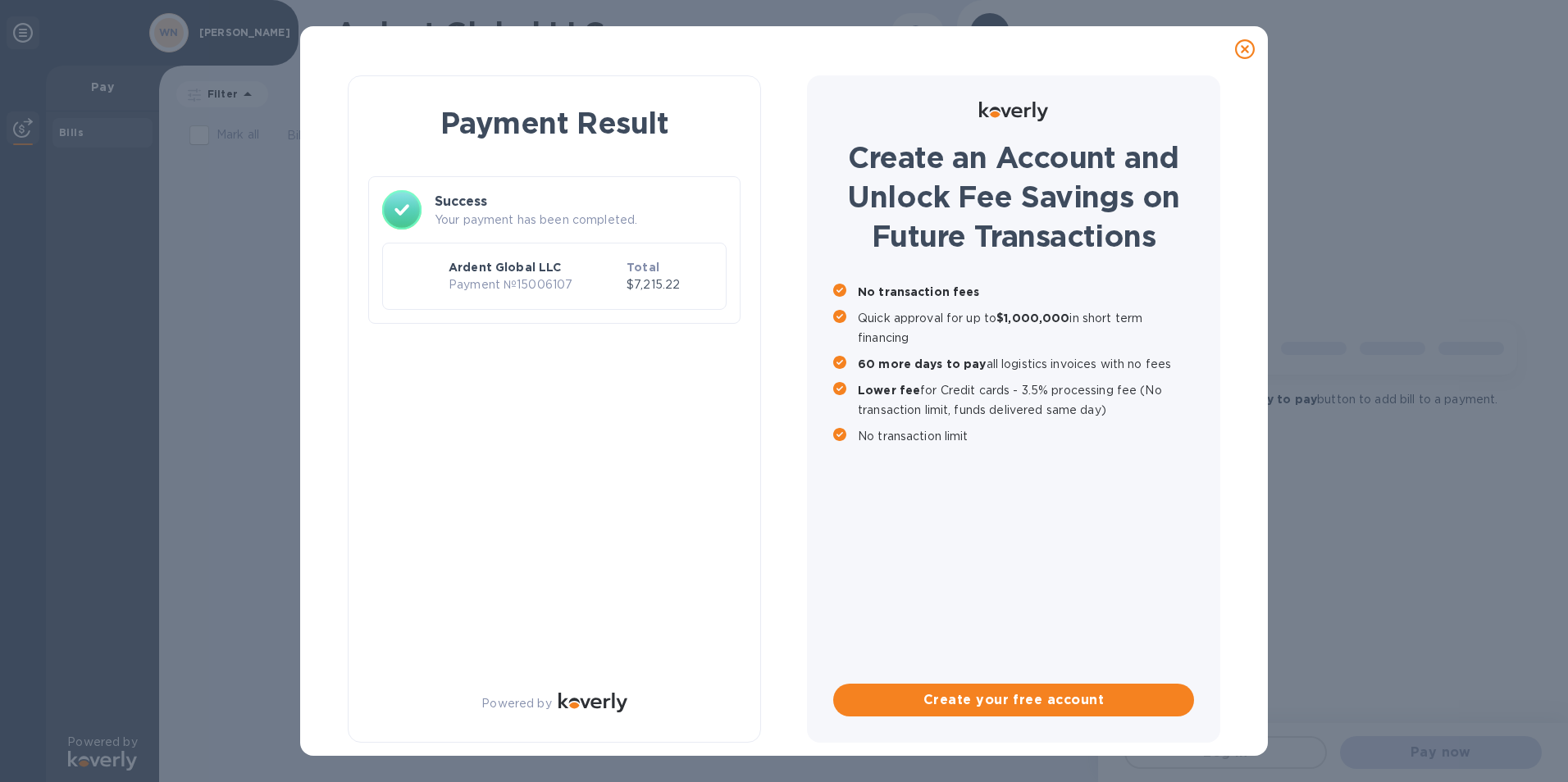
scroll to position [0, 0]
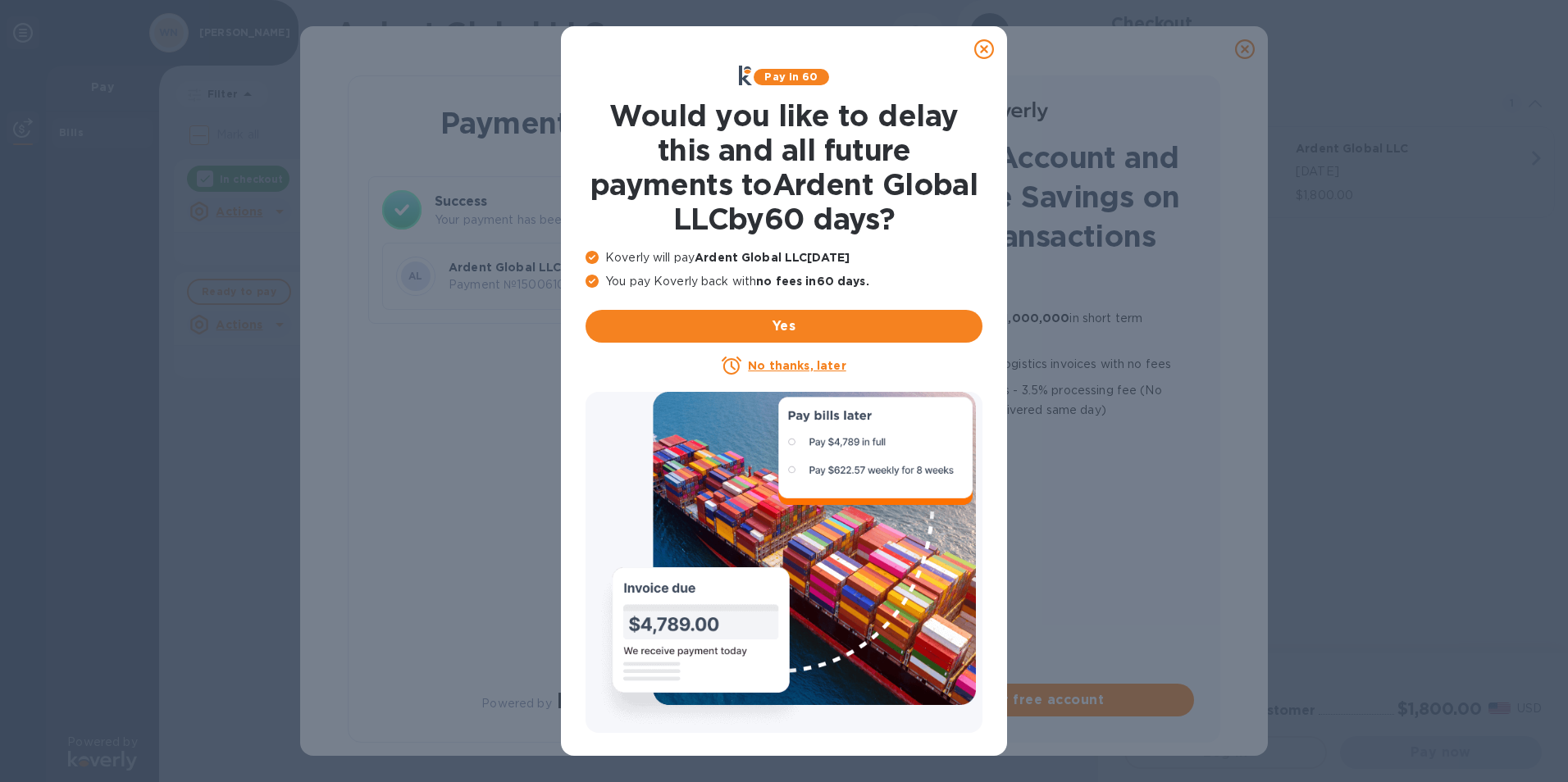
click at [761, 362] on u "No thanks, later" at bounding box center [796, 366] width 97 height 13
